Goal: Information Seeking & Learning: Learn about a topic

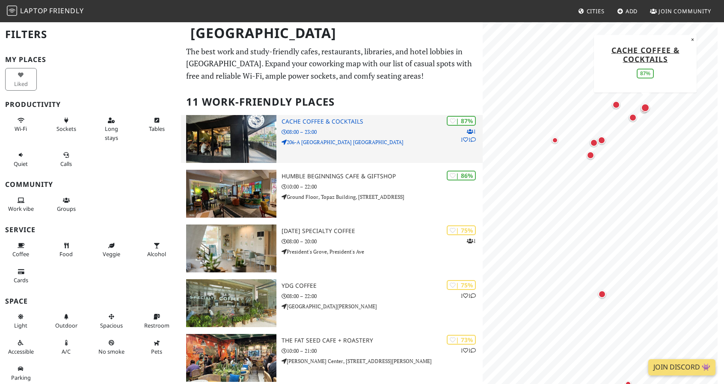
click at [221, 144] on img at bounding box center [231, 139] width 90 height 48
click at [238, 140] on img at bounding box center [231, 139] width 90 height 48
click at [268, 142] on img at bounding box center [231, 139] width 90 height 48
click at [329, 121] on h3 "Cache Coffee & Cocktails" at bounding box center [381, 121] width 201 height 7
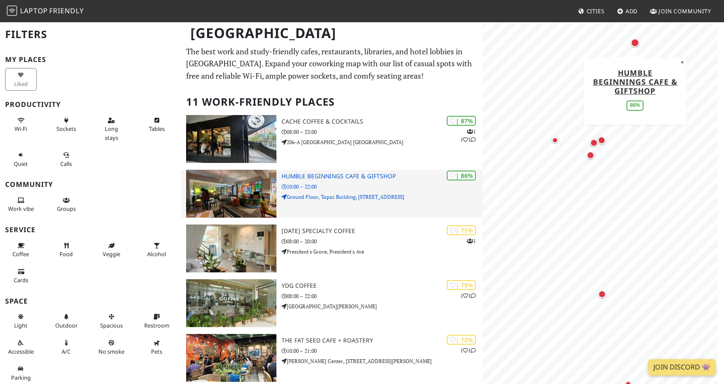
click at [242, 203] on img at bounding box center [231, 194] width 90 height 48
click at [243, 204] on img at bounding box center [231, 194] width 90 height 48
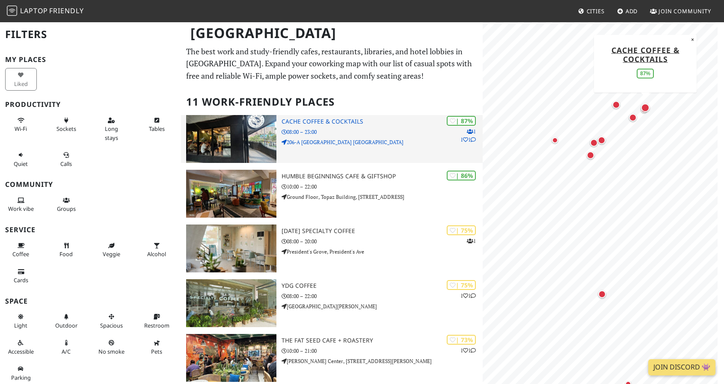
click at [234, 132] on img at bounding box center [231, 139] width 90 height 48
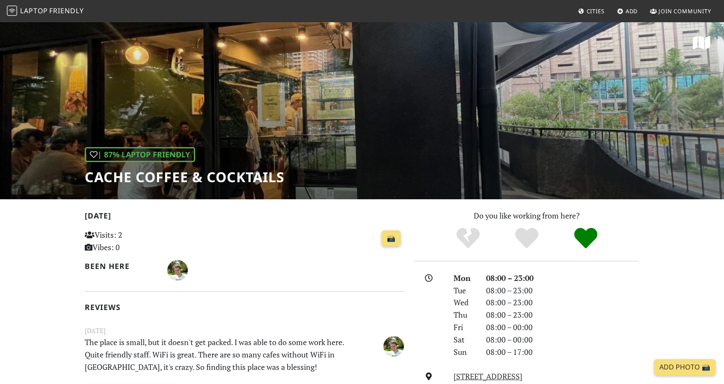
drag, startPoint x: 264, startPoint y: 134, endPoint x: 137, endPoint y: 135, distance: 126.2
click at [137, 135] on div "| 87% Laptop Friendly Cache Coffee & Cocktails" at bounding box center [362, 110] width 724 height 178
click at [250, 163] on div "| 87% Laptop Friendly Cache Coffee & Cocktails" at bounding box center [185, 166] width 200 height 38
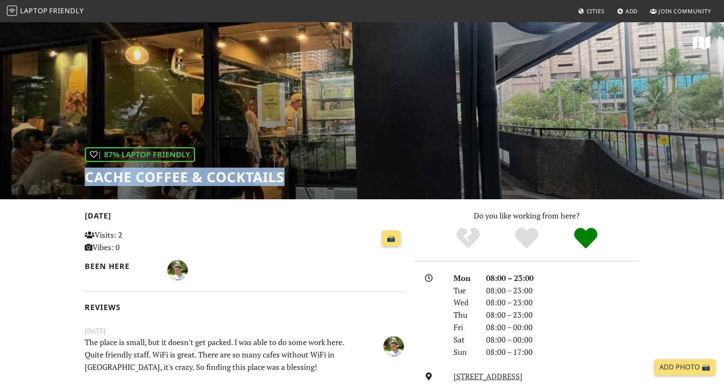
drag, startPoint x: 86, startPoint y: 176, endPoint x: 300, endPoint y: 175, distance: 214.3
click at [300, 175] on div "| 87% Laptop Friendly Cache Coffee & Cocktails" at bounding box center [362, 110] width 724 height 178
copy h1 "Cache Coffee & Cocktails"
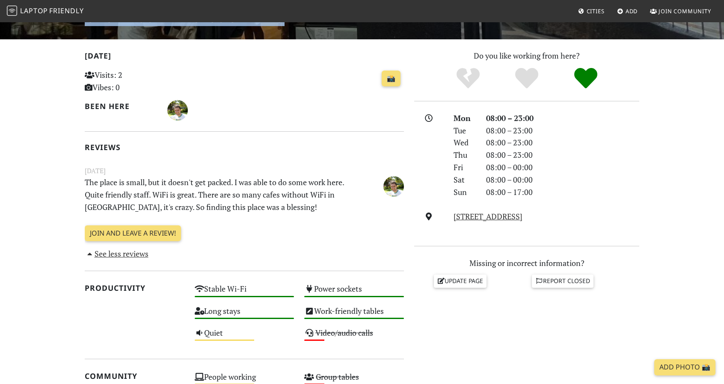
scroll to position [157, 0]
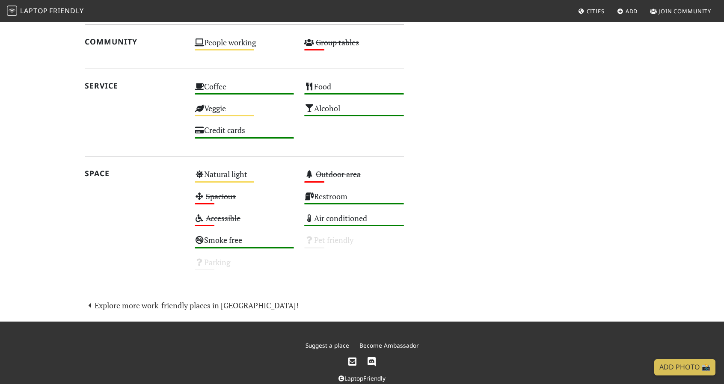
scroll to position [469, 0]
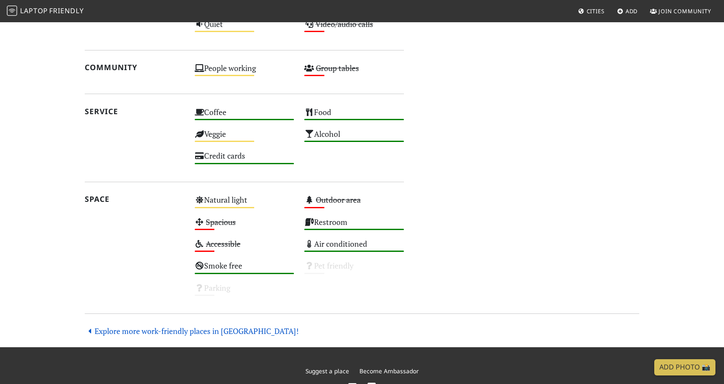
click at [200, 331] on link "Explore more work-friendly places in Manila!" at bounding box center [192, 331] width 214 height 10
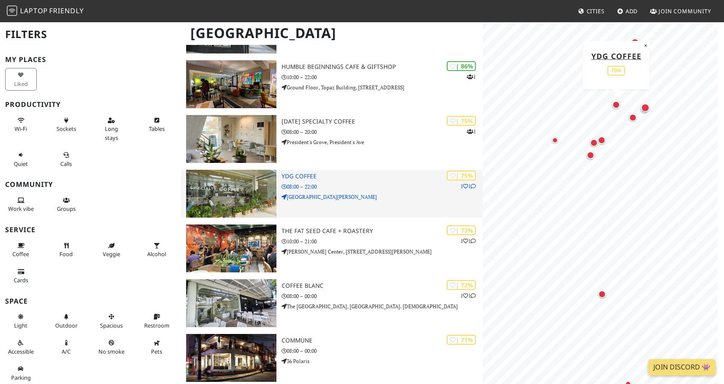
scroll to position [114, 0]
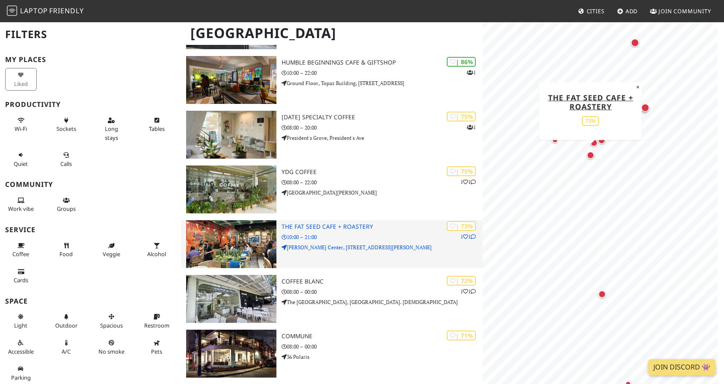
click at [234, 253] on img at bounding box center [231, 244] width 90 height 48
click at [231, 249] on img at bounding box center [231, 244] width 90 height 48
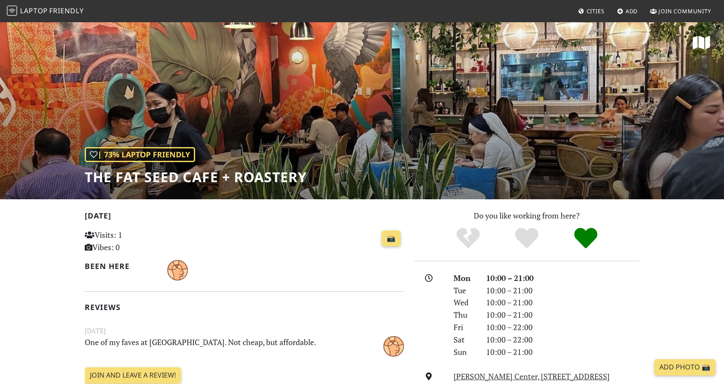
click at [177, 107] on div "| 73% Laptop Friendly The Fat Seed Cafe + Roastery" at bounding box center [362, 110] width 724 height 178
